Goal: Task Accomplishment & Management: Manage account settings

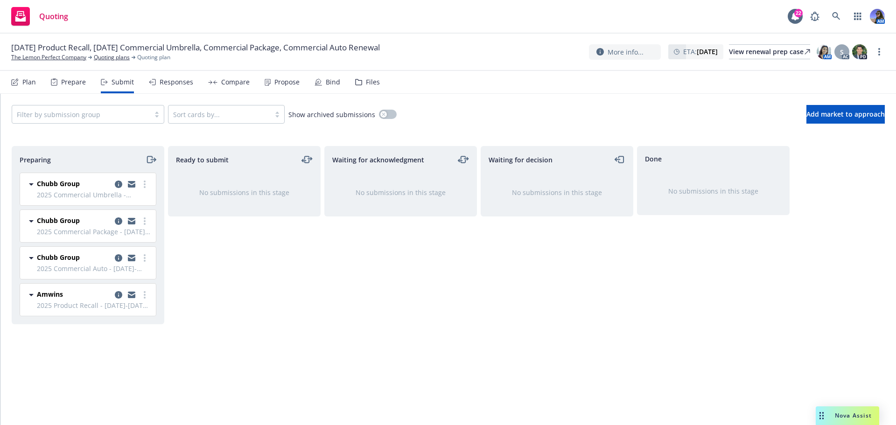
click at [379, 393] on div "Waiting for acknowledgment No submissions in this stage" at bounding box center [400, 275] width 153 height 259
click at [151, 163] on icon "moveRight" at bounding box center [149, 159] width 5 height 7
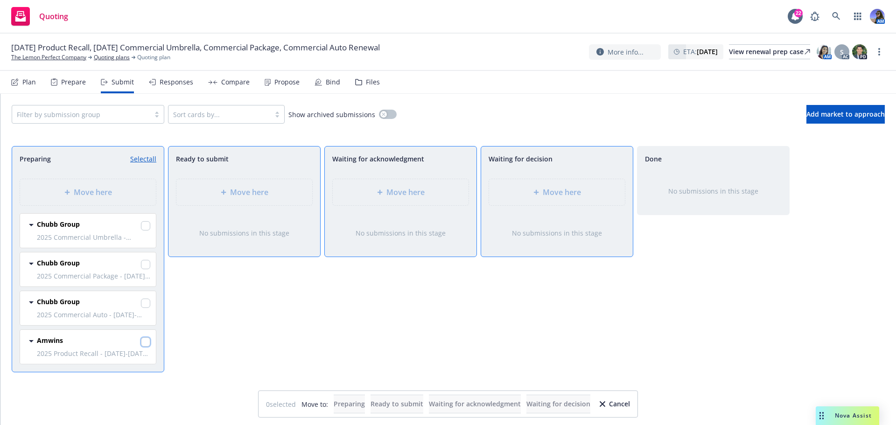
click at [144, 340] on input "checkbox" at bounding box center [145, 341] width 9 height 9
checkbox input "true"
click at [560, 191] on span "Move here" at bounding box center [562, 192] width 38 height 11
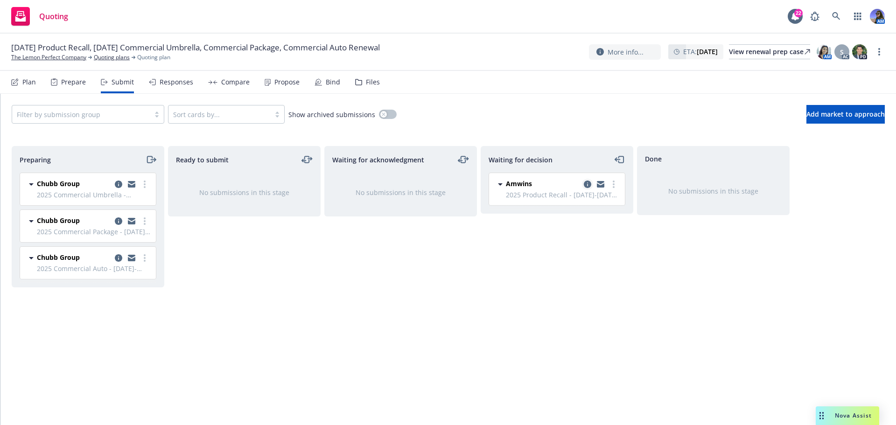
click at [589, 184] on icon "copy logging email" at bounding box center [587, 184] width 7 height 7
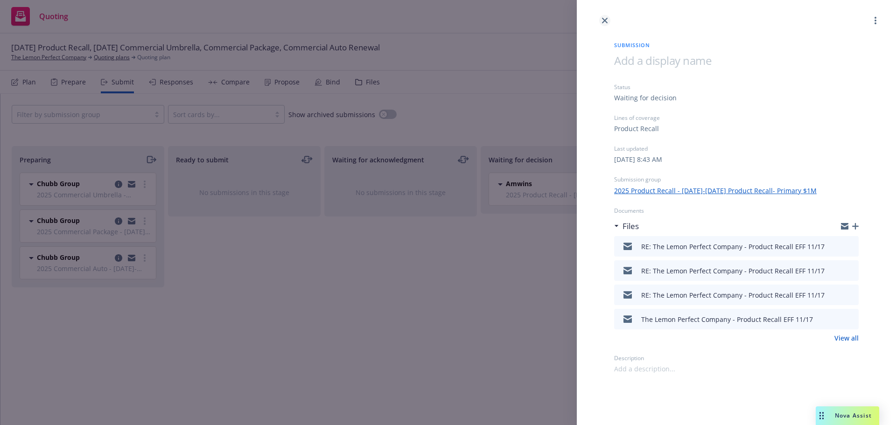
click at [601, 24] on link "close" at bounding box center [604, 20] width 11 height 11
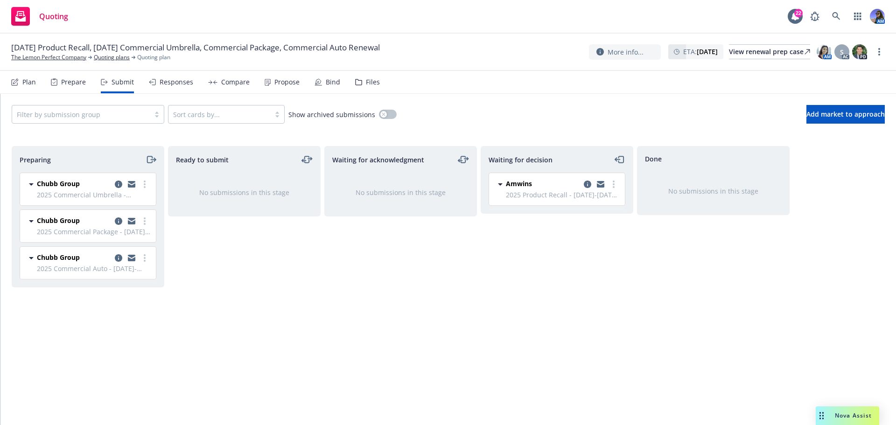
click at [364, 87] on div "Files" at bounding box center [367, 82] width 25 height 22
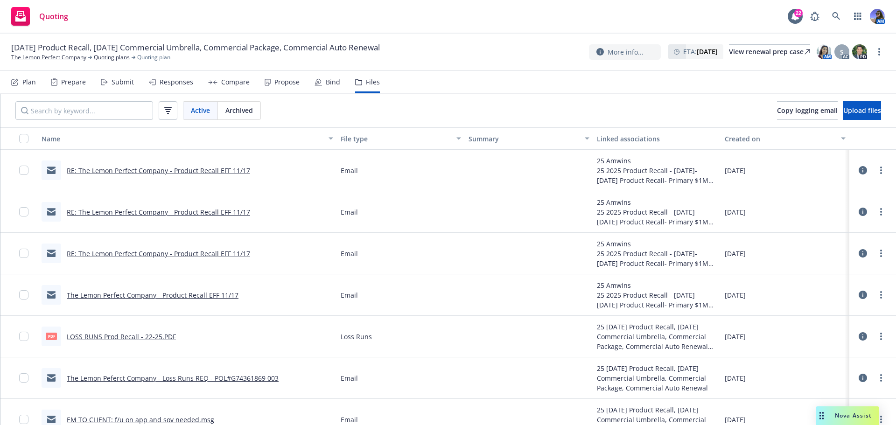
click at [118, 173] on link "RE: The Lemon Perfect Company - Product Recall EFF 11/17" at bounding box center [158, 170] width 183 height 9
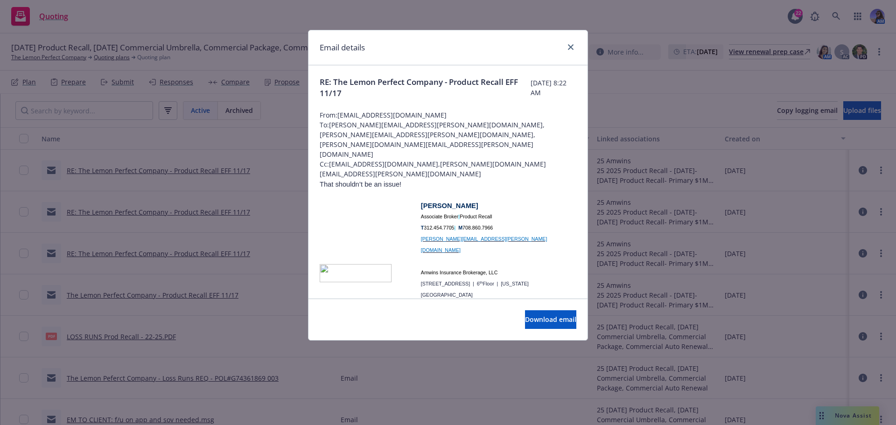
click at [576, 42] on div "Email details" at bounding box center [447, 47] width 279 height 35
click at [568, 47] on icon "close" at bounding box center [571, 47] width 6 height 6
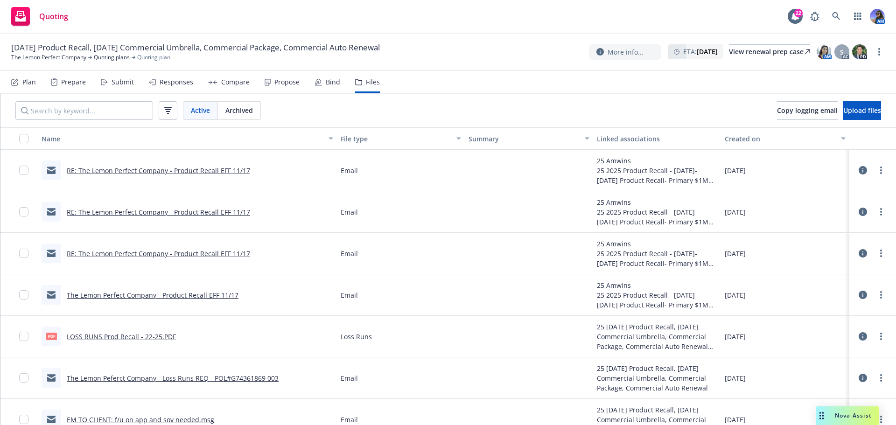
click at [859, 171] on icon at bounding box center [863, 170] width 8 height 8
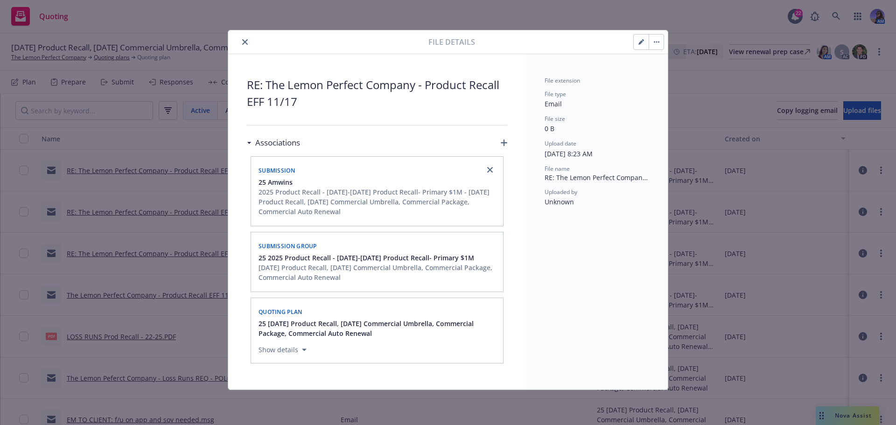
click at [243, 44] on icon "close" at bounding box center [245, 42] width 6 height 6
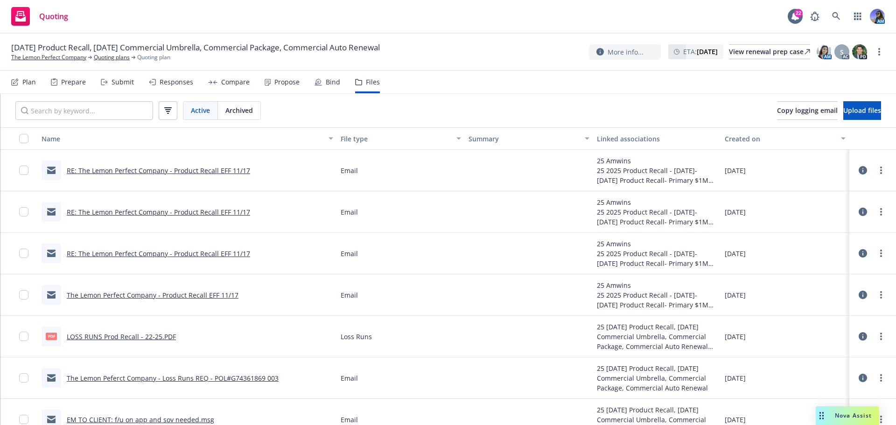
click at [859, 165] on button at bounding box center [863, 170] width 8 height 19
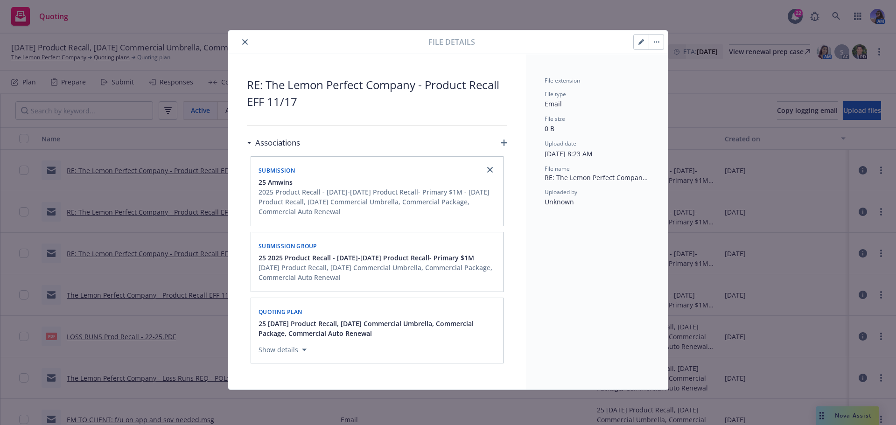
click at [638, 45] on button "button" at bounding box center [641, 42] width 15 height 15
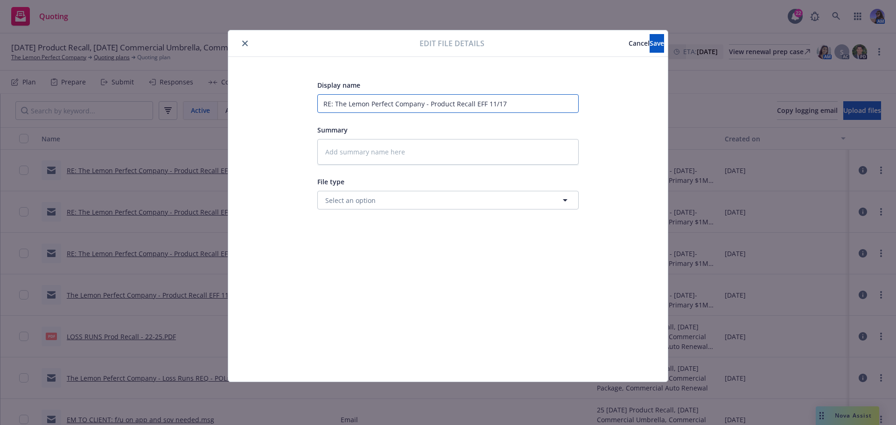
drag, startPoint x: 536, startPoint y: 103, endPoint x: 231, endPoint y: 105, distance: 304.7
click at [231, 105] on div "Display name RE: The Lemon Perfect Company - Product Recall EFF 11/17 Summary F…" at bounding box center [448, 219] width 440 height 325
type textarea "x"
type input "A"
type textarea "x"
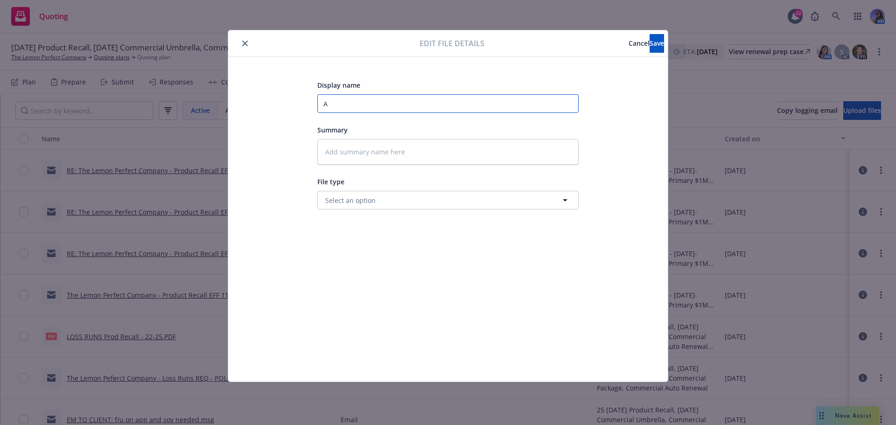
type input "Am"
type textarea "x"
type input "Ami"
type textarea "x"
type input "Amin"
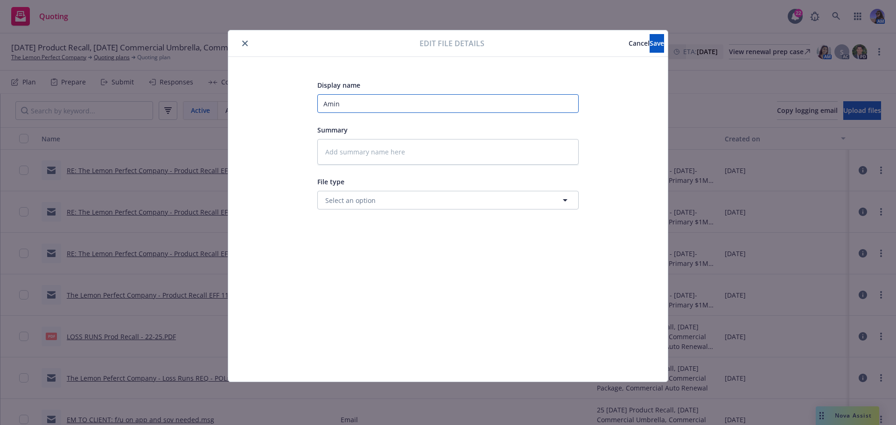
type textarea "x"
type input "Ami"
type textarea "x"
type input "Am"
type textarea "x"
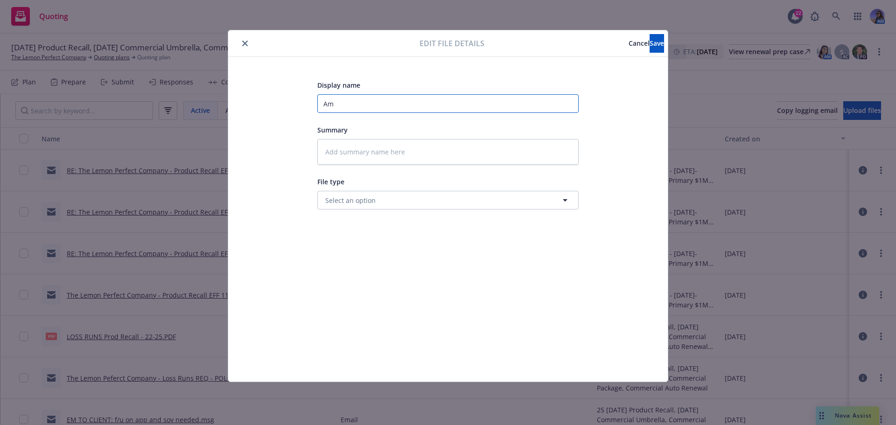
type input "Amw"
type textarea "x"
type input "Amwi"
type textarea "x"
type input "Amwin"
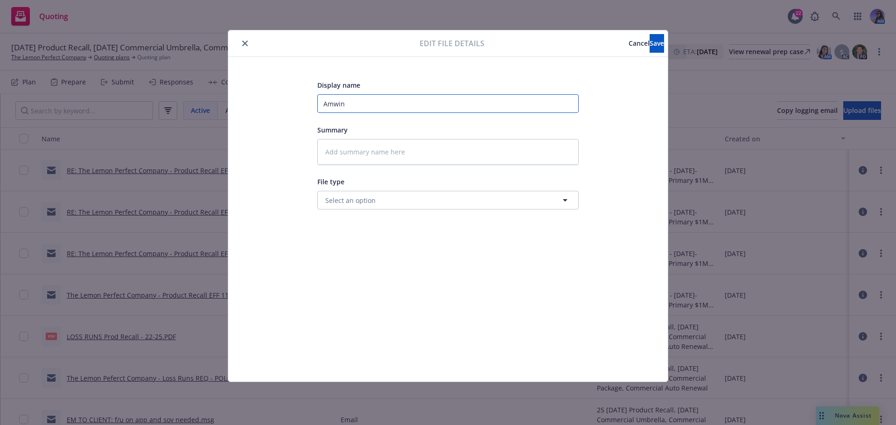
type textarea "x"
type input "Amwins"
type textarea "x"
type input "Amwins"
type textarea "x"
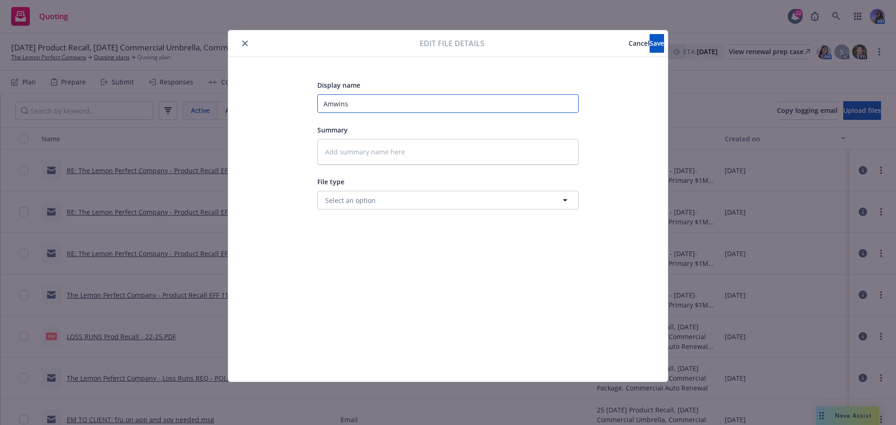
type input "Amwins E"
type textarea "x"
type input "Amwins EM"
type textarea "x"
type input "Amwins EM:"
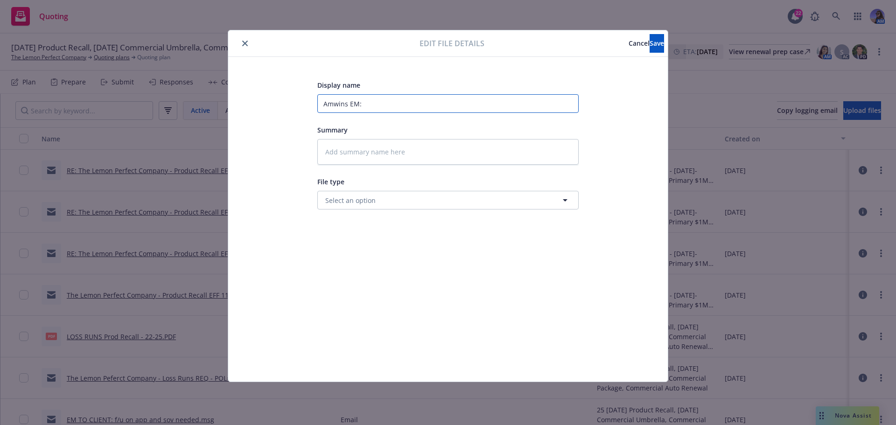
type textarea "x"
type input "Amwins EM:"
type textarea "x"
type input "Amwins EM: d"
type textarea "x"
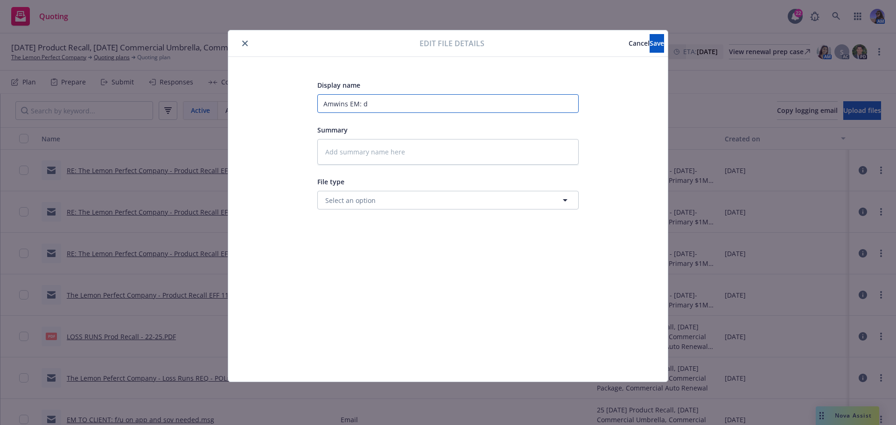
type input "Amwins EM: de"
type textarea "x"
type input "[PERSON_NAME] EM: dea"
type textarea "x"
type input "[PERSON_NAME] EM: dead"
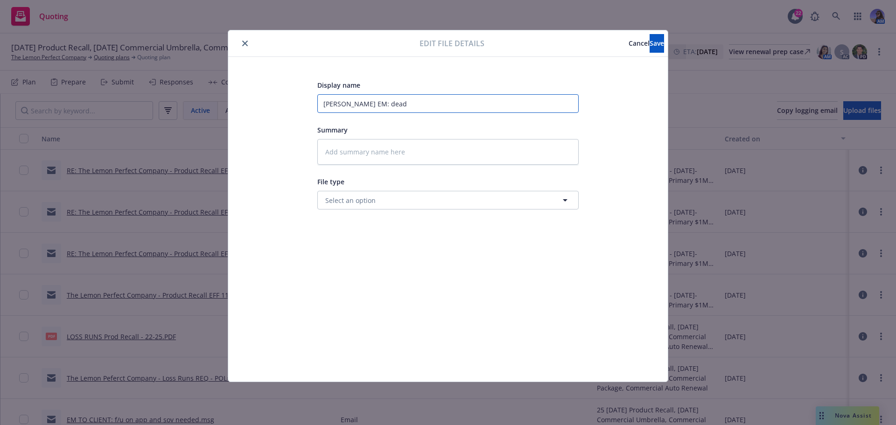
type textarea "x"
type input "[PERSON_NAME] EM: deadl"
type textarea "x"
type input "[PERSON_NAME] EM: deadli"
type textarea "x"
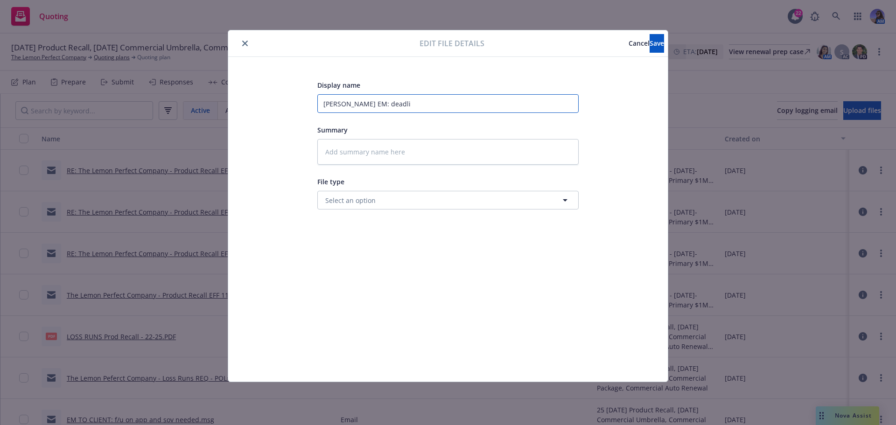
type input "[PERSON_NAME] EM: deadlin"
type textarea "x"
type input "Amwins EM: deadline"
type textarea "x"
type input "Amwins EM: deadline"
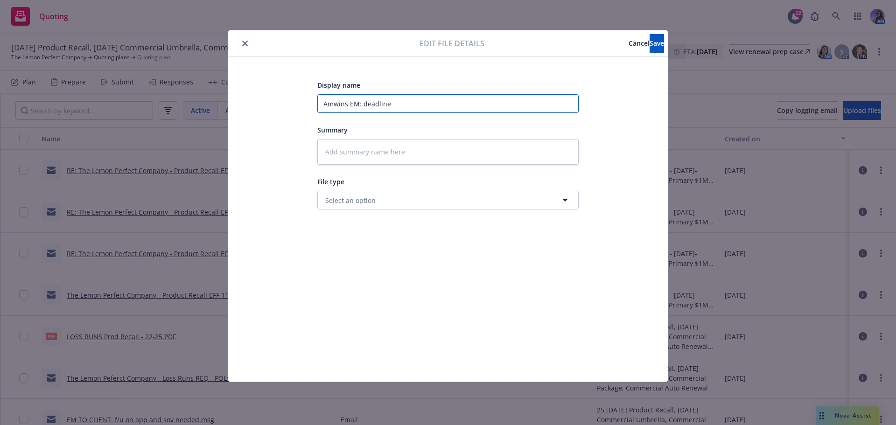
type textarea "x"
type input "Amwins EM: deadline o"
type textarea "x"
type input "Amwins EM: deadline of"
type textarea "x"
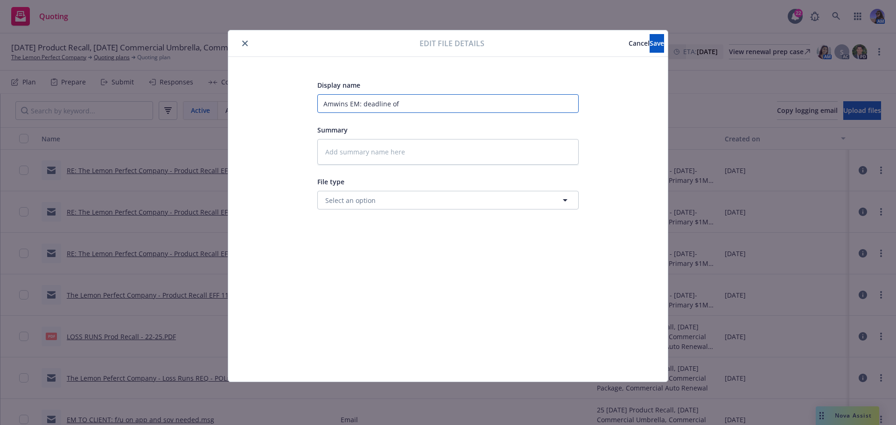
type input "Amwins EM: deadline of"
type textarea "x"
type input "Amwins EM: deadline of 1"
type textarea "x"
type input "Amwins EM: deadline of 11"
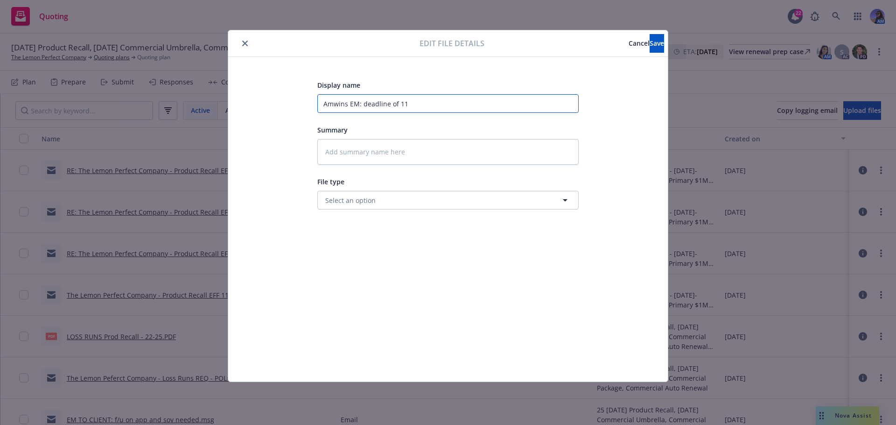
type textarea "x"
type input "Amwins EM: deadline of 11/"
type textarea "x"
type input "Amwins EM: deadline of 11/4"
type textarea "x"
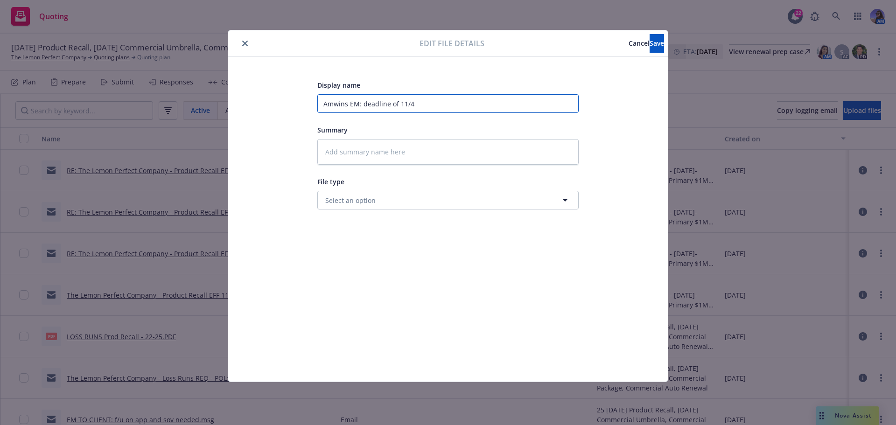
type input "Amwins EM: deadline of 11/4"
type textarea "x"
type input "Amwins EM: deadline of 11/4 c"
type textarea "x"
type input "[PERSON_NAME] EM: deadline of 11/4 ca"
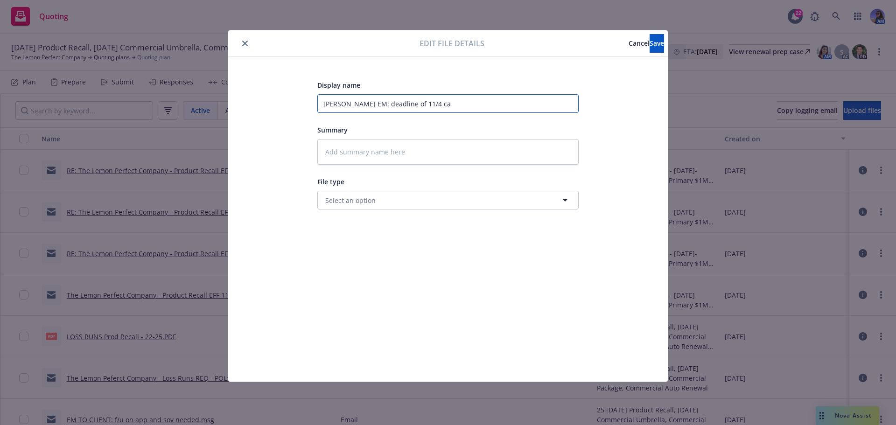
type textarea "x"
type input "Amwins EM: deadline of 11/4 can"
type textarea "x"
type input "Amwins EM: deadline of 11/4 can"
type textarea "x"
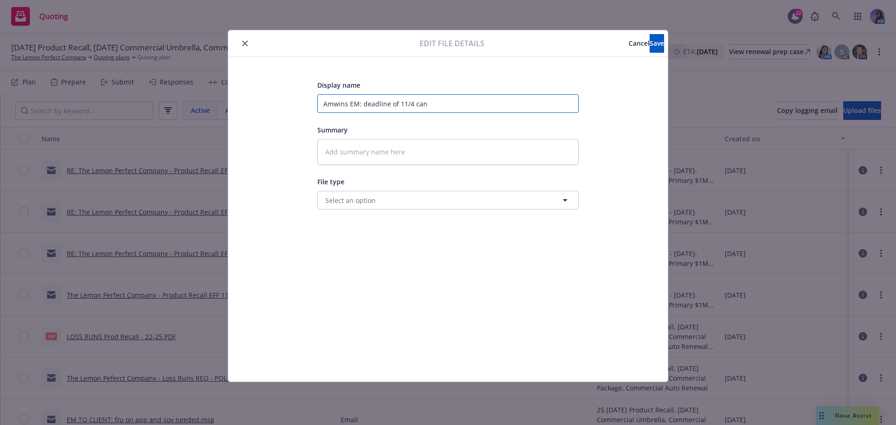
type input "Amwins EM: deadline of 11/4 can b"
type textarea "x"
type input "Amwins EM: deadline of 11/4 can be"
type textarea "x"
type input "Amwins EM: deadline of 11/4 can be"
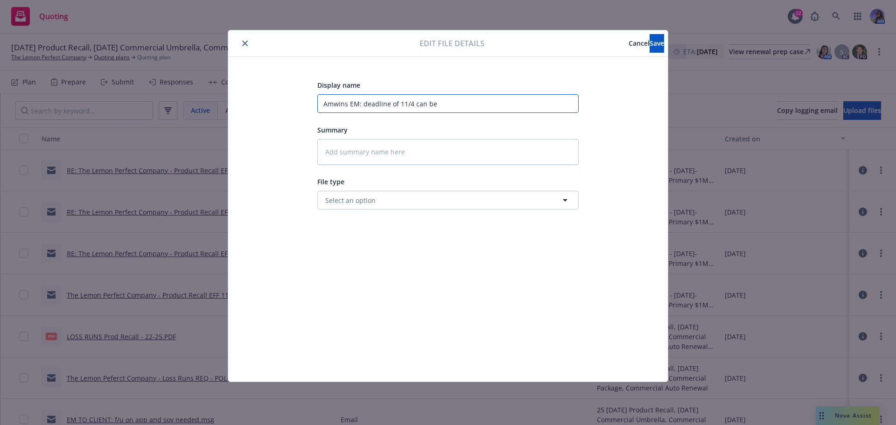
type textarea "x"
type input "Amwins EM: deadline of 11/4 can be m"
type textarea "x"
type input "Amwins EM: deadline of 11/4 can be me"
type textarea "x"
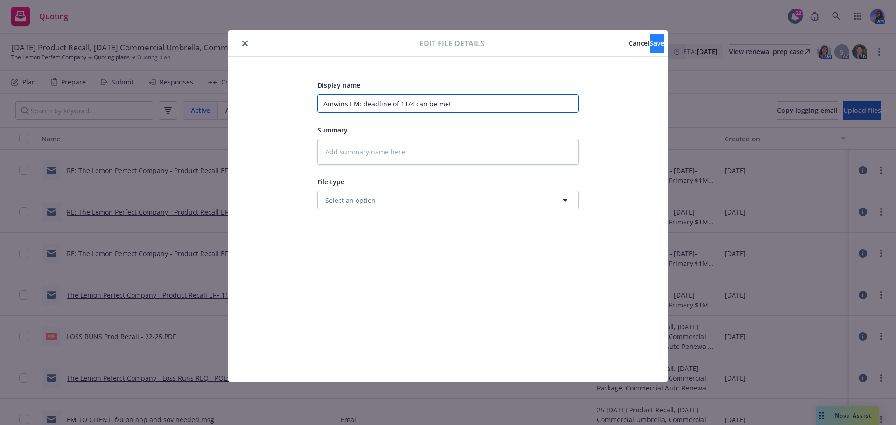
type input "Amwins EM: deadline of 11/4 can be met"
click at [650, 50] on button "Save" at bounding box center [657, 43] width 14 height 19
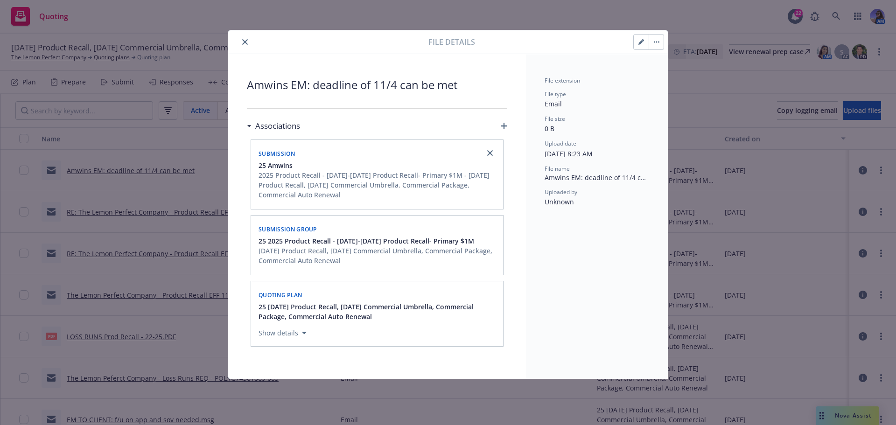
click at [241, 43] on button "close" at bounding box center [244, 41] width 11 height 11
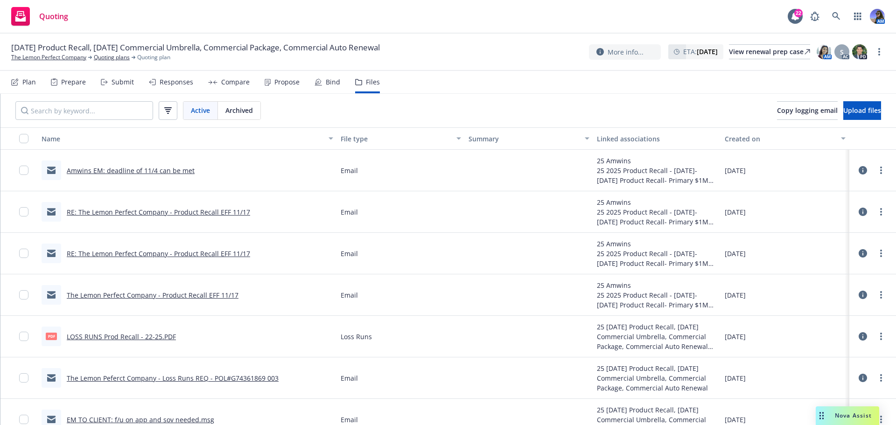
click at [170, 213] on link "RE: The Lemon Perfect Company - Product Recall EFF 11/17" at bounding box center [158, 212] width 183 height 9
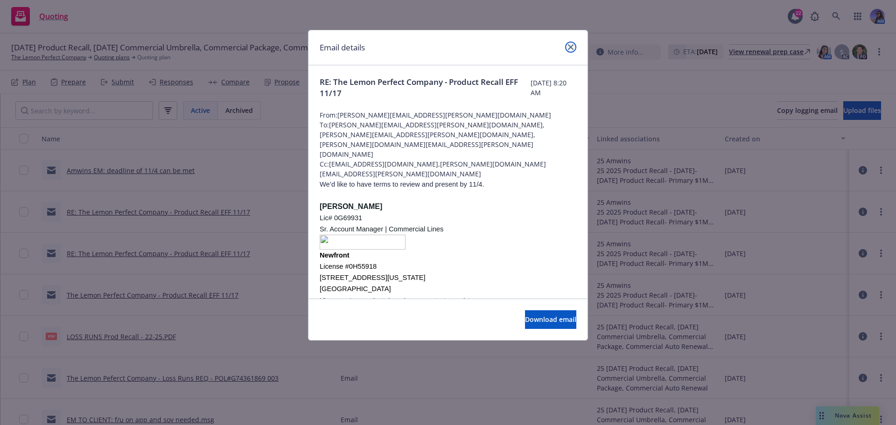
click at [565, 48] on link "close" at bounding box center [570, 47] width 11 height 11
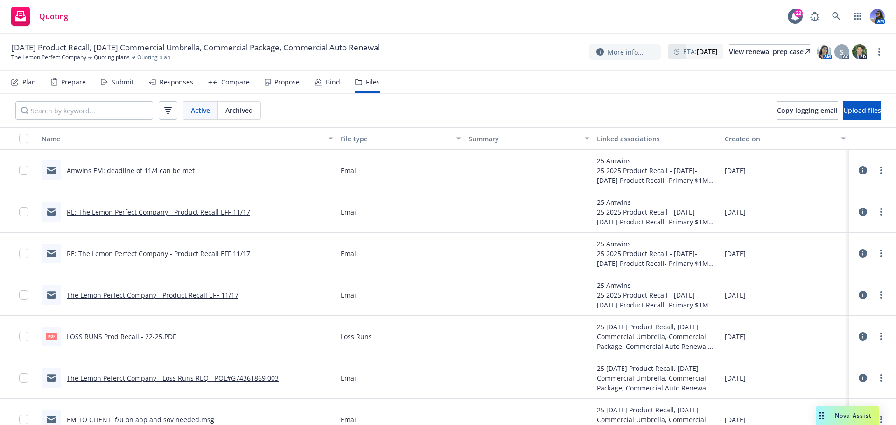
click at [859, 210] on icon at bounding box center [863, 212] width 8 height 8
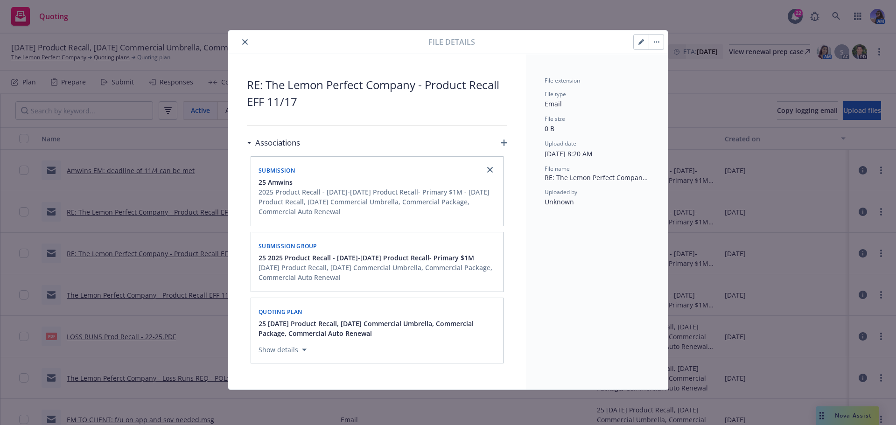
click at [640, 43] on icon "button" at bounding box center [640, 42] width 5 height 5
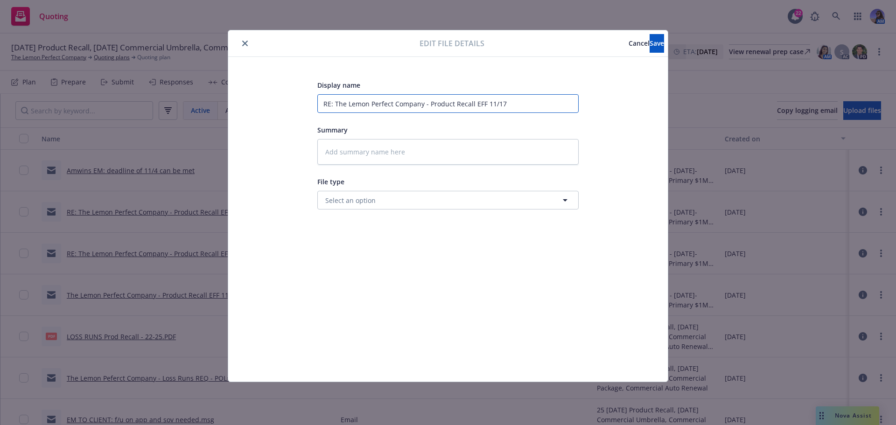
click at [409, 103] on input "RE: The Lemon Perfect Company - Product Recall EFF 11/17" at bounding box center [447, 103] width 261 height 19
drag, startPoint x: 545, startPoint y: 99, endPoint x: 277, endPoint y: 99, distance: 268.3
click at [277, 99] on div "Display name RE: The Lemon Perfect Company - Product Recall EFF 11/17 Summary F…" at bounding box center [448, 219] width 402 height 280
type textarea "x"
type input "E"
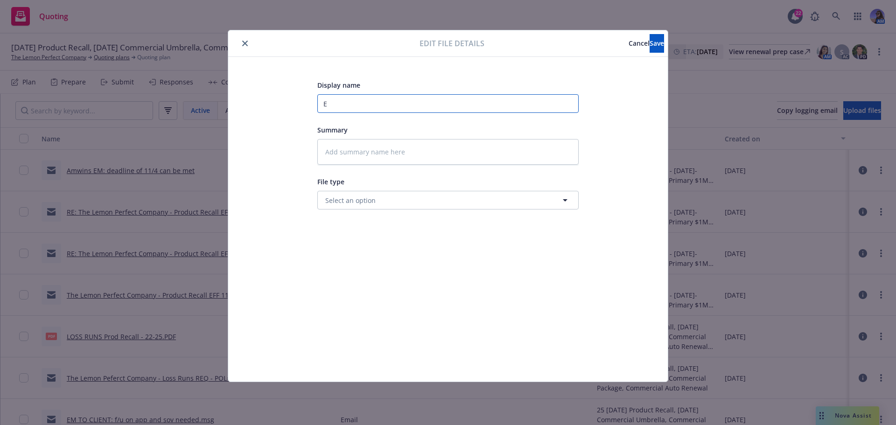
type textarea "x"
type input "EM"
type textarea "x"
type input "EM"
type textarea "x"
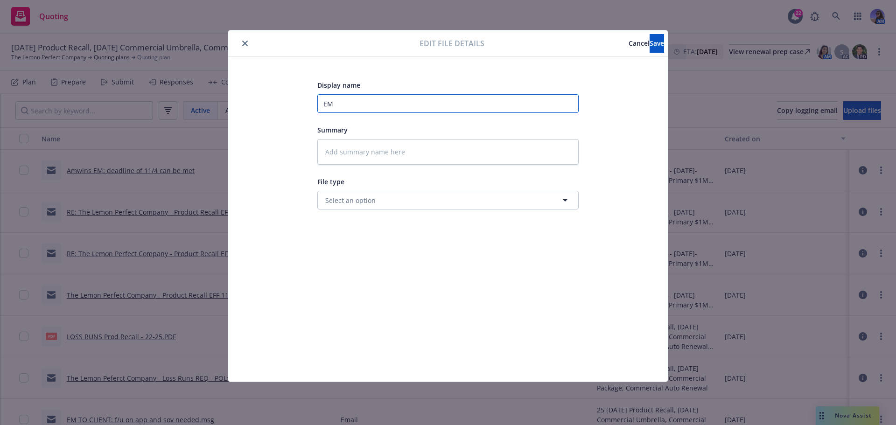
type input "EM t"
type textarea "x"
type input "EM to"
type textarea "x"
type input "EM to"
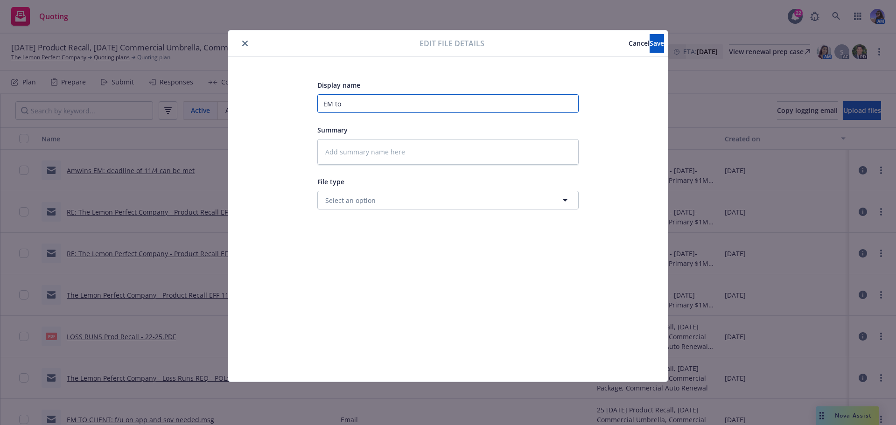
type textarea "x"
type input "EM to A"
type textarea "x"
type input "EM to Am"
type textarea "x"
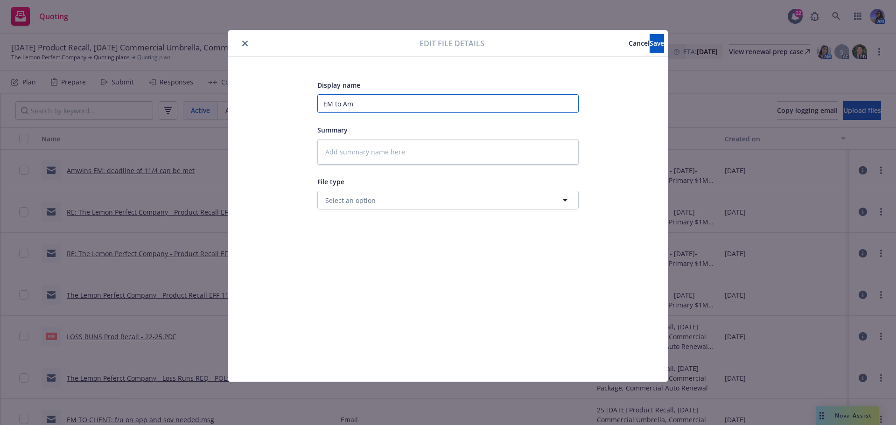
type input "EM to Amw"
type textarea "x"
type input "EM to Amwi"
type textarea "x"
type input "EM to Amwin"
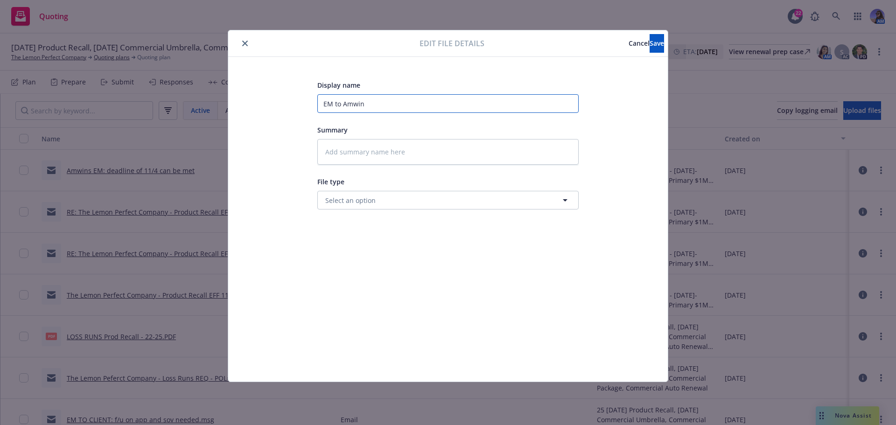
type textarea "x"
type input "EM to Amwins"
type textarea "x"
type input "EM to Amwins:"
type textarea "x"
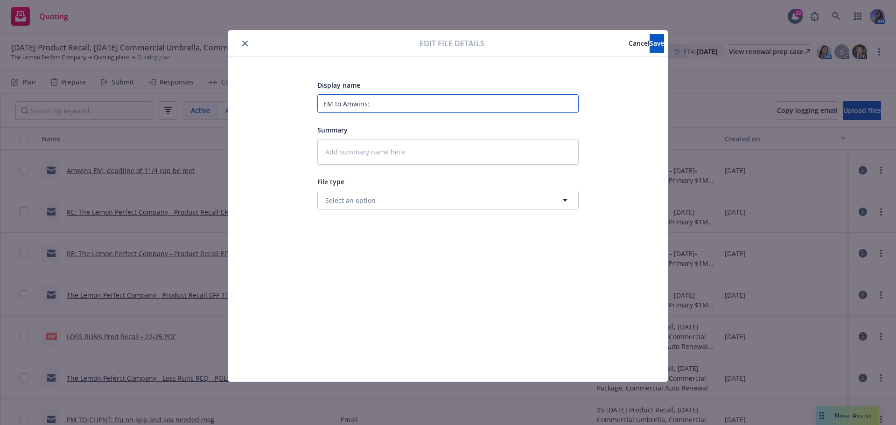
type input "EM to Amwins:"
type textarea "x"
type input "EM to Amwins: n"
type textarea "x"
type input "EM to Amwins: nB"
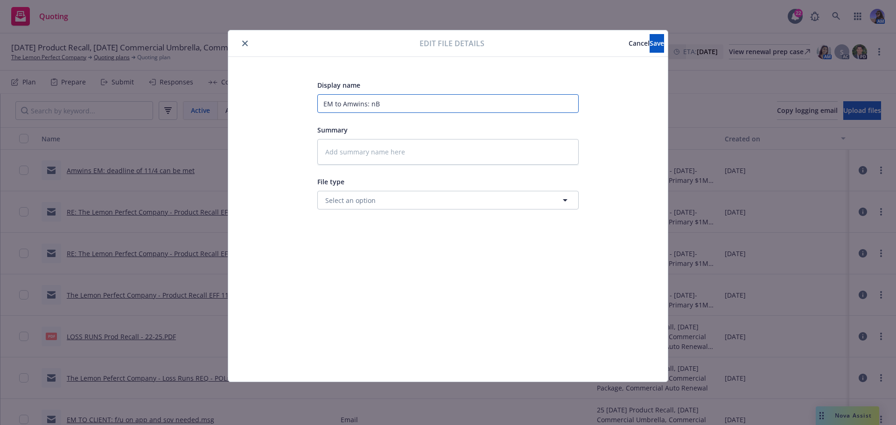
type textarea "x"
type input "EM to Amwins: n"
type textarea "x"
type input "EM to Amwins:"
type textarea "x"
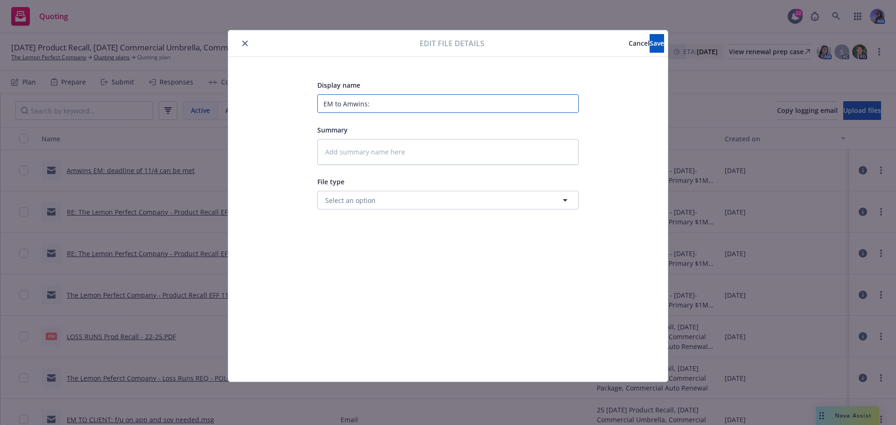
type input "EM to Amwins: n"
type textarea "x"
type input "EM to Amwins:"
type textarea "x"
type input "EM to Amwins: N"
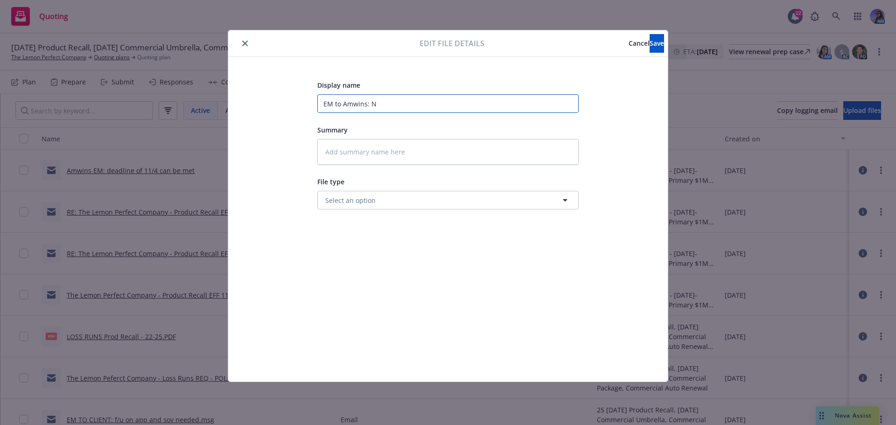
type textarea "x"
type input "EM to Amwins: NB"
type textarea "x"
type input "EM to Amwins: NBD"
type textarea "x"
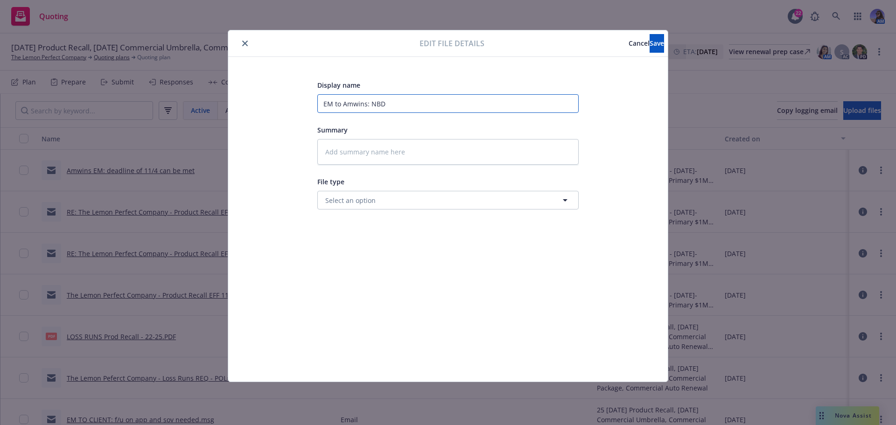
type input "EM to Amwins: NBD"
type textarea "x"
type input "EM to Amwins: NBD 1"
type textarea "x"
type input "EM to Amwins: NBD 11"
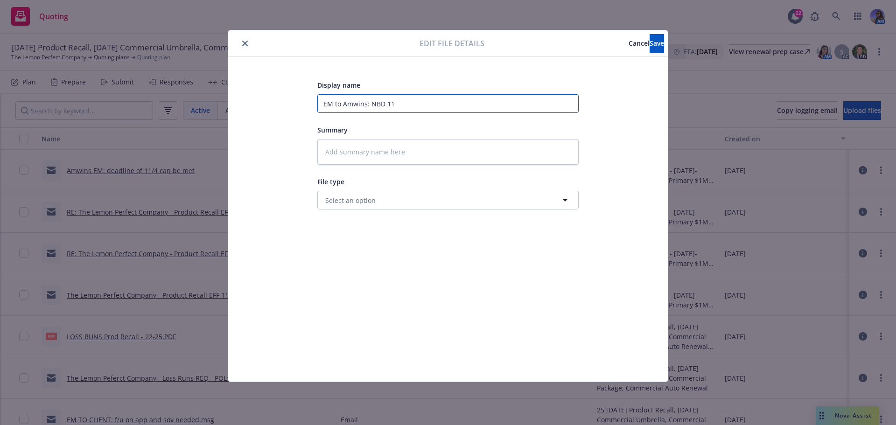
type textarea "x"
type input "EM to Amwins: NBD 11/"
type textarea "x"
type input "EM to Amwins: NBD 11/4"
click at [650, 40] on button "Save" at bounding box center [657, 43] width 14 height 19
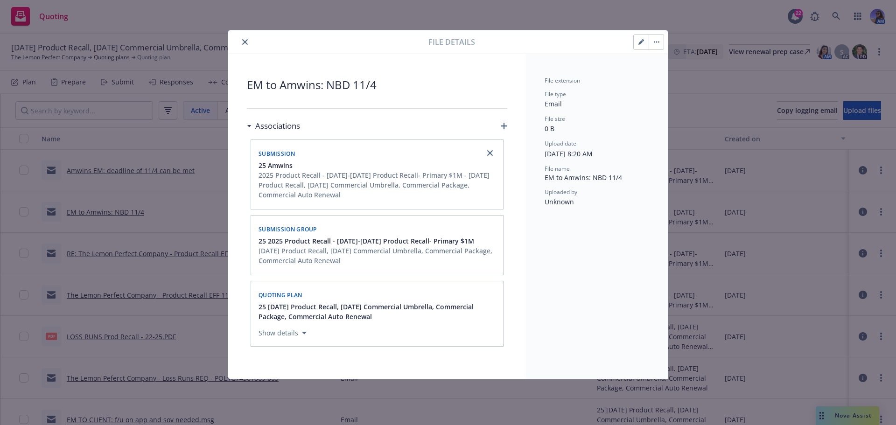
click at [247, 41] on icon "close" at bounding box center [245, 42] width 6 height 6
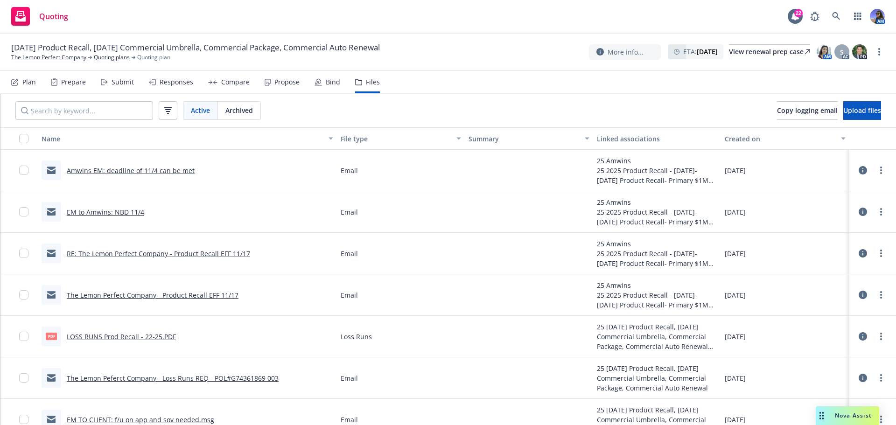
click at [105, 255] on link "RE: The Lemon Perfect Company - Product Recall EFF 11/17" at bounding box center [158, 253] width 183 height 9
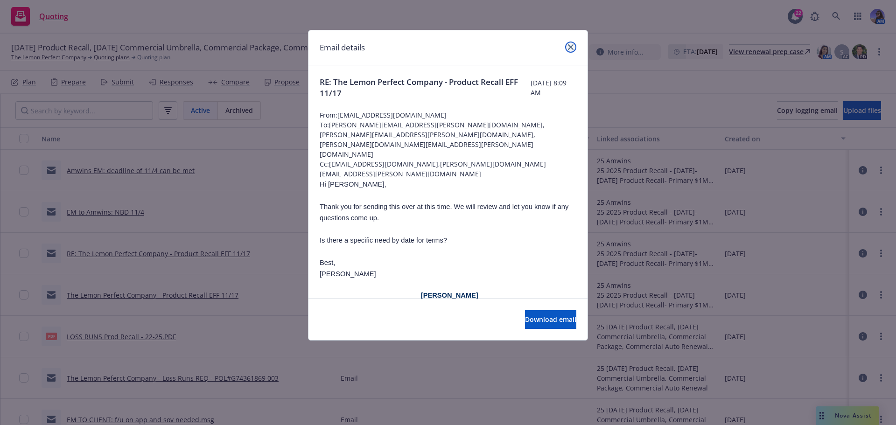
click at [575, 45] on link "close" at bounding box center [570, 47] width 11 height 11
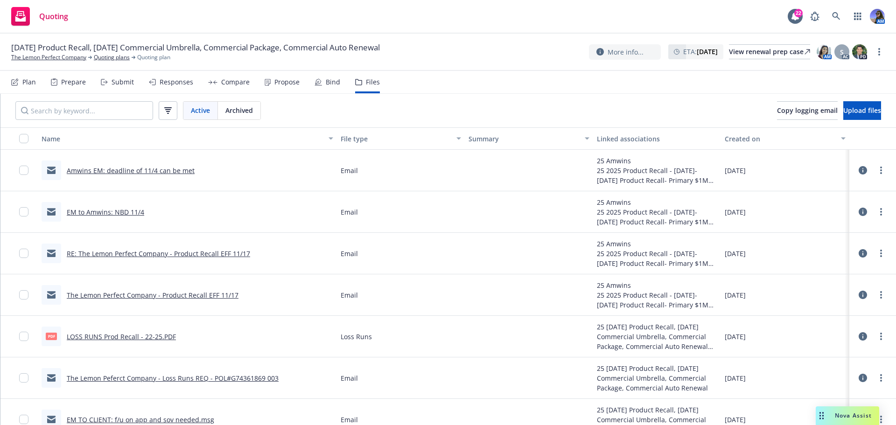
click at [859, 254] on icon at bounding box center [863, 253] width 8 height 8
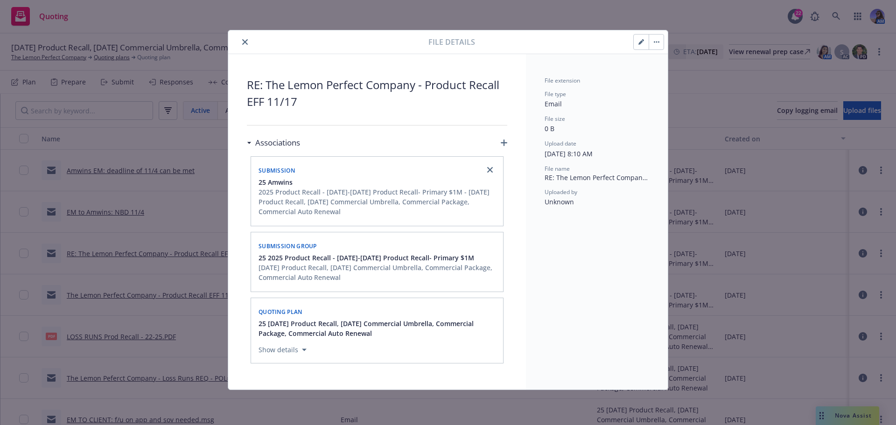
click at [640, 39] on icon "button" at bounding box center [641, 42] width 6 height 6
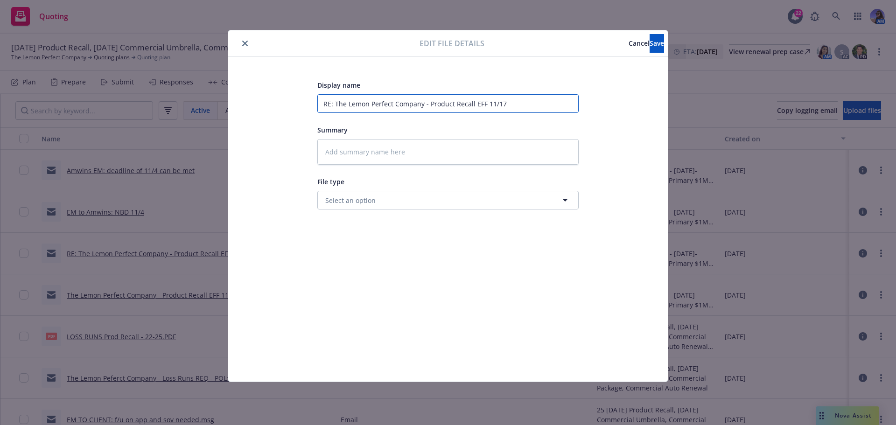
click at [468, 100] on input "RE: The Lemon Perfect Company - Product Recall EFF 11/17" at bounding box center [447, 103] width 261 height 19
type textarea "x"
type input "a"
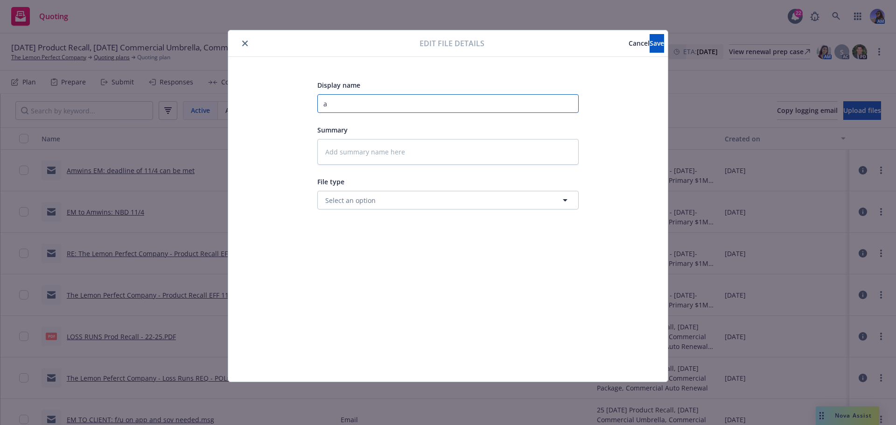
type textarea "x"
type input "am"
type textarea "x"
type input "a"
type textarea "x"
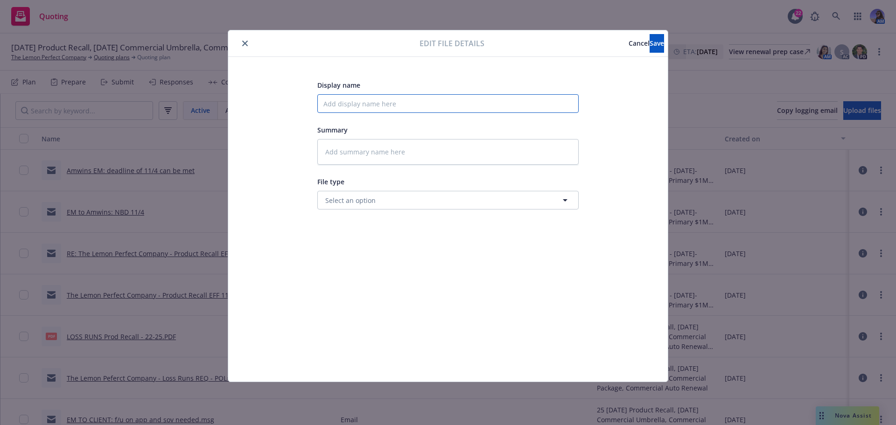
type textarea "x"
type input "A"
type textarea "x"
type input "AM"
type textarea "x"
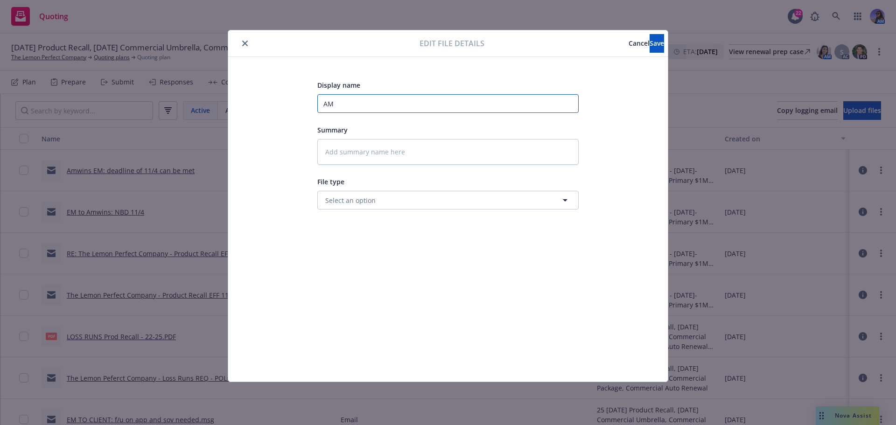
type input "AMw"
type textarea "x"
type input "AMwi"
type textarea "x"
type input "AMwin"
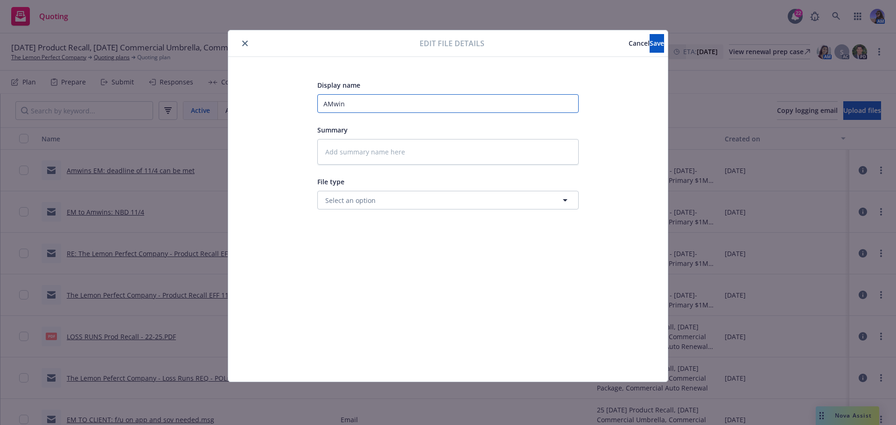
type textarea "x"
type input "AMwins"
type textarea "x"
type input "AMwin"
type textarea "x"
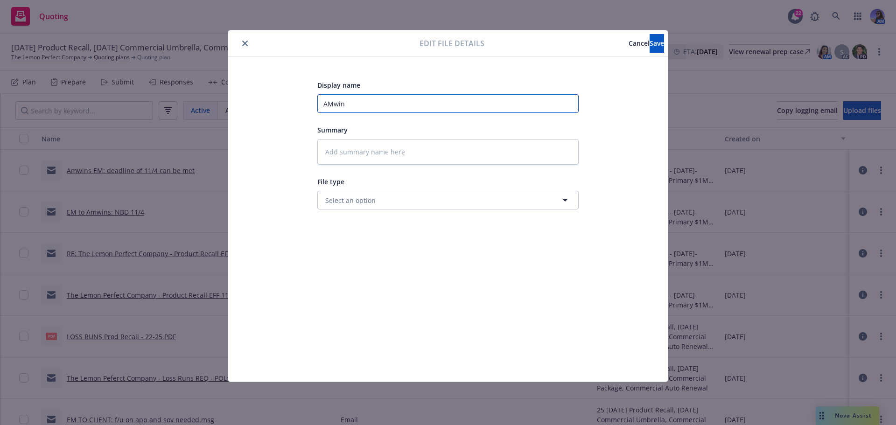
type input "AMwi"
type textarea "x"
type input "AMw"
type textarea "x"
type input "AM"
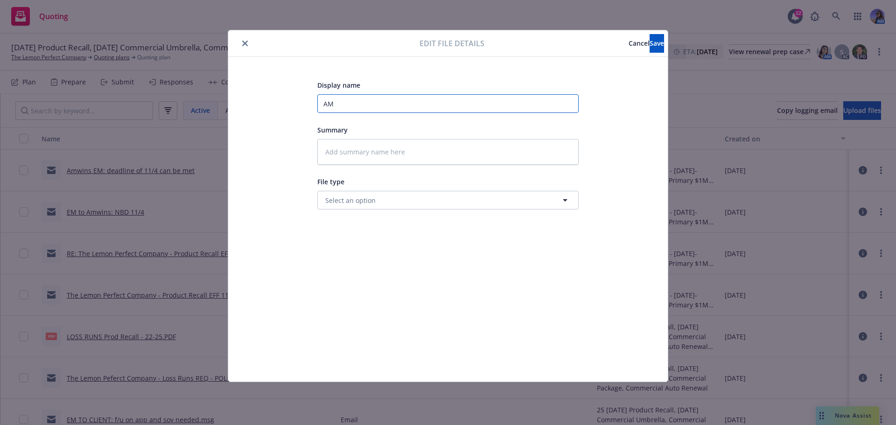
type textarea "x"
type input "A"
type textarea "x"
type input "Am"
type textarea "x"
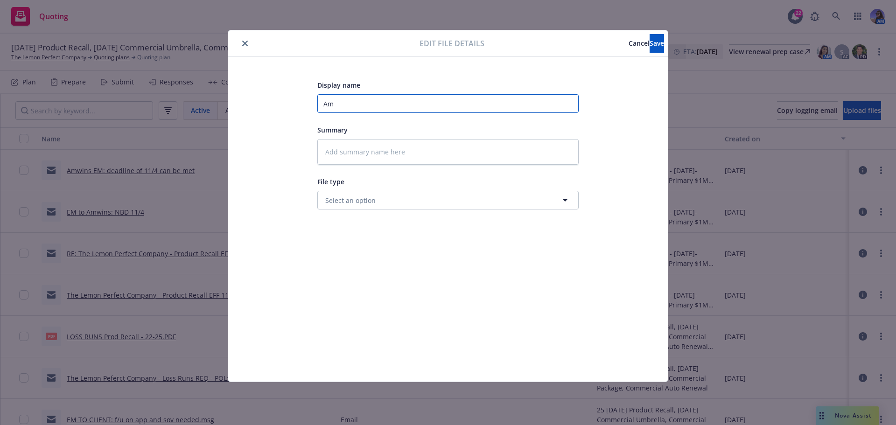
type input "Amw"
type textarea "x"
type input "Amwi"
type textarea "x"
type input "Amwin"
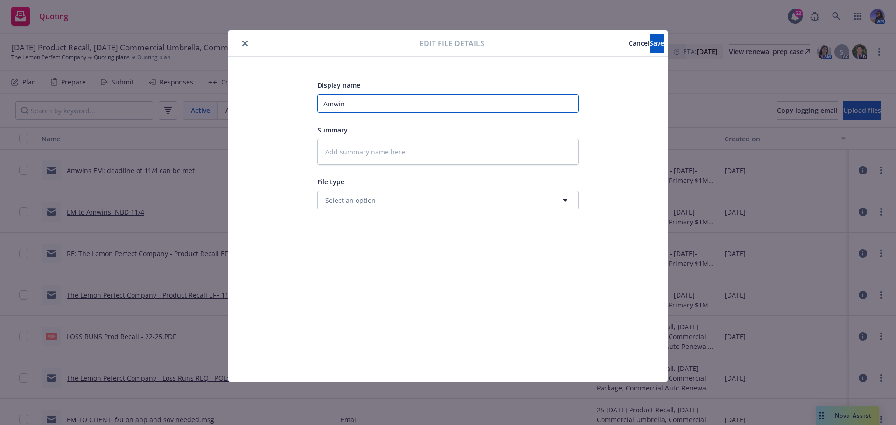
type textarea "x"
type input "Amwins"
type textarea "x"
type input "Amwins"
type textarea "x"
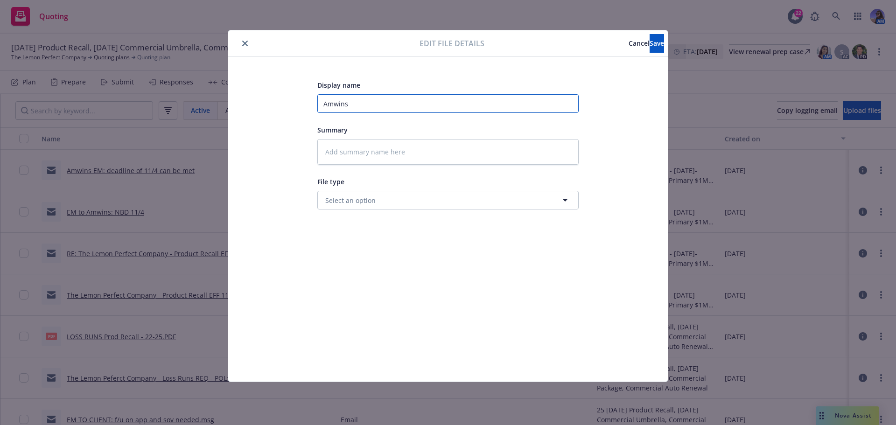
type input "Amwins E"
type textarea "x"
type input "Amwins EM"
type textarea "x"
type input "Amwins EM:"
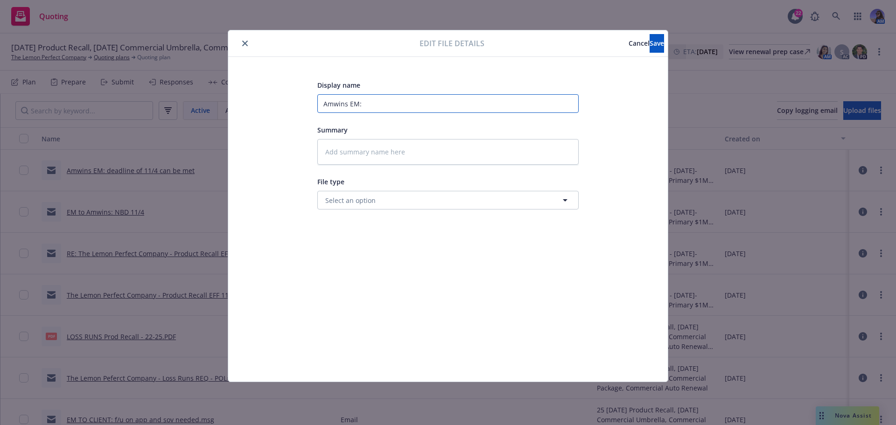
type textarea "x"
type input "Amwins EM:"
type textarea "x"
type input "[PERSON_NAME] EM: s"
type textarea "x"
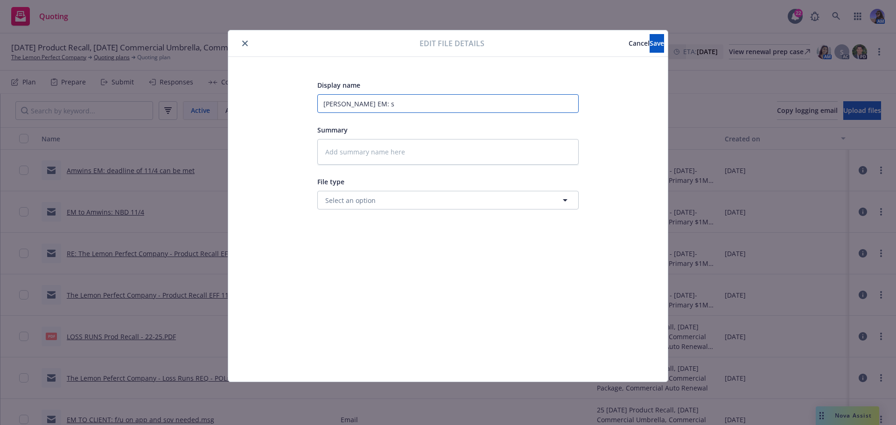
type input "Amwins EM: su"
type textarea "x"
type input "Amwins EM: sub"
type textarea "x"
type input "Amwins EM: sub"
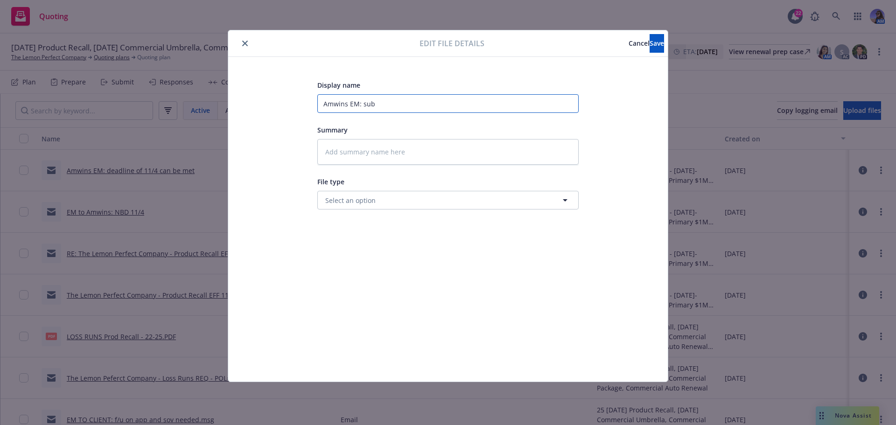
type textarea "x"
drag, startPoint x: 398, startPoint y: 108, endPoint x: 373, endPoint y: 106, distance: 24.8
click at [373, 106] on input "[PERSON_NAME] EM: sub conf" at bounding box center [447, 103] width 261 height 19
click at [654, 44] on button "Save" at bounding box center [657, 43] width 14 height 19
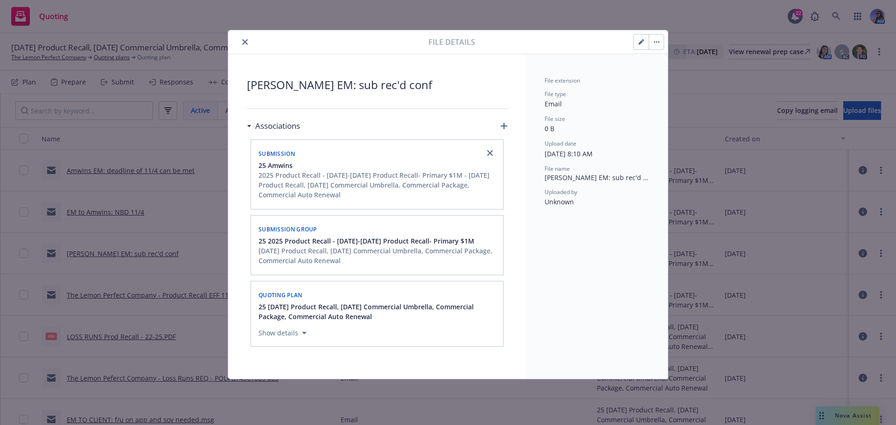
click at [246, 40] on icon "close" at bounding box center [245, 42] width 6 height 6
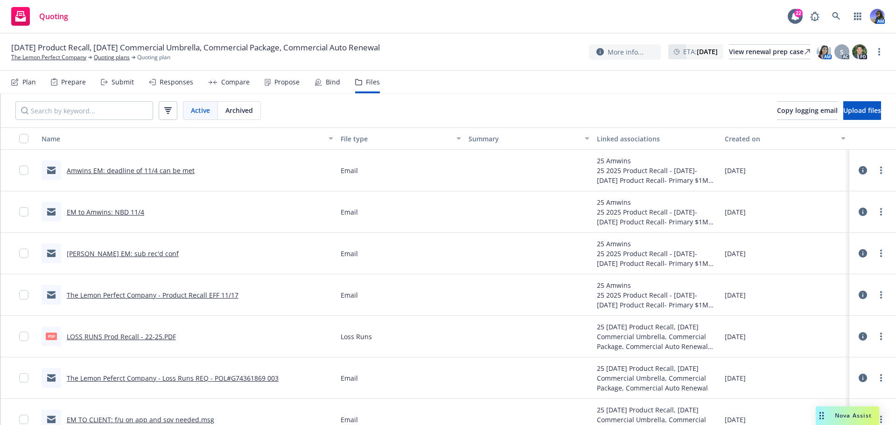
click at [114, 169] on link "Amwins EM: deadline of 11/4 can be met" at bounding box center [131, 170] width 128 height 9
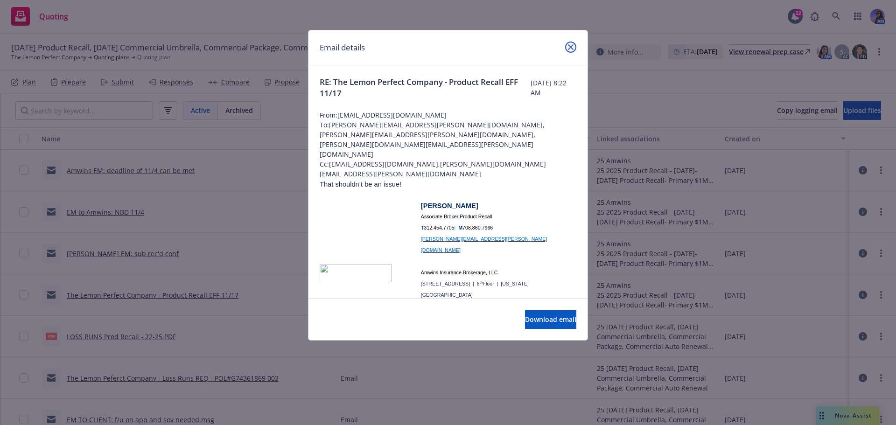
click at [565, 47] on link "close" at bounding box center [570, 47] width 11 height 11
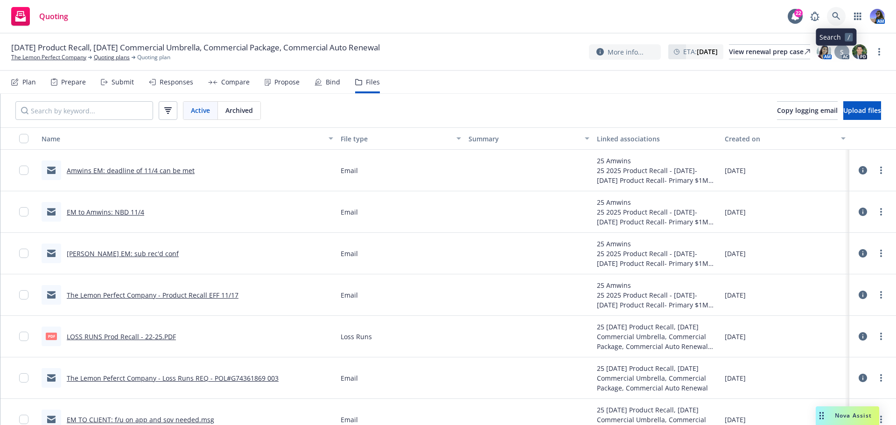
click at [836, 19] on icon at bounding box center [836, 16] width 8 height 8
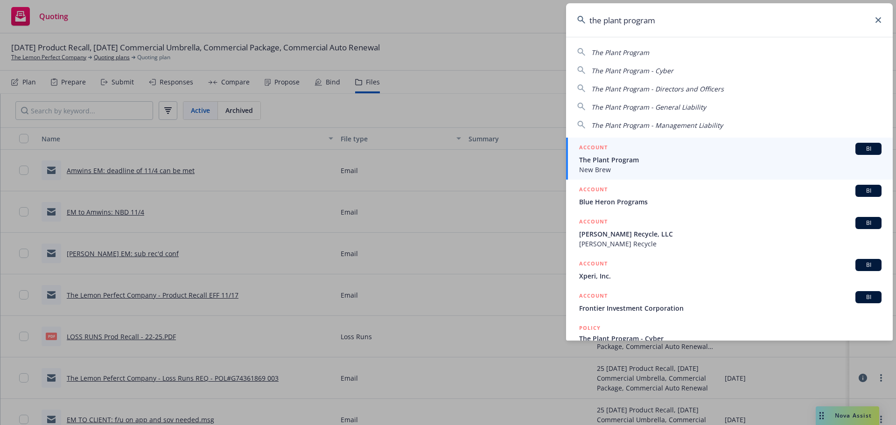
click at [641, 169] on span "New Brew" at bounding box center [730, 170] width 302 height 10
